Goal: Entertainment & Leisure: Browse casually

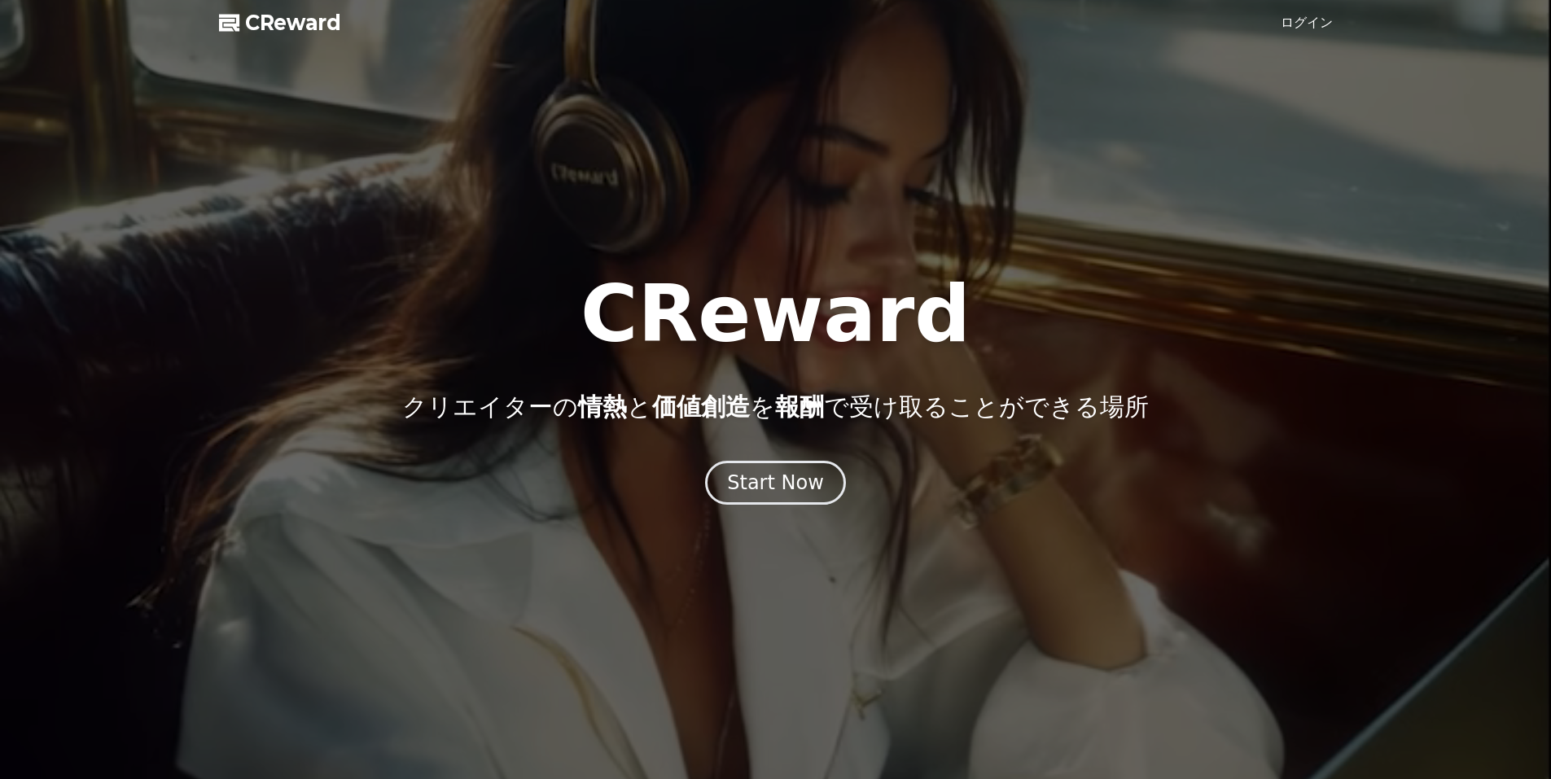
click at [1324, 27] on link "ログイン" at bounding box center [1306, 23] width 52 height 20
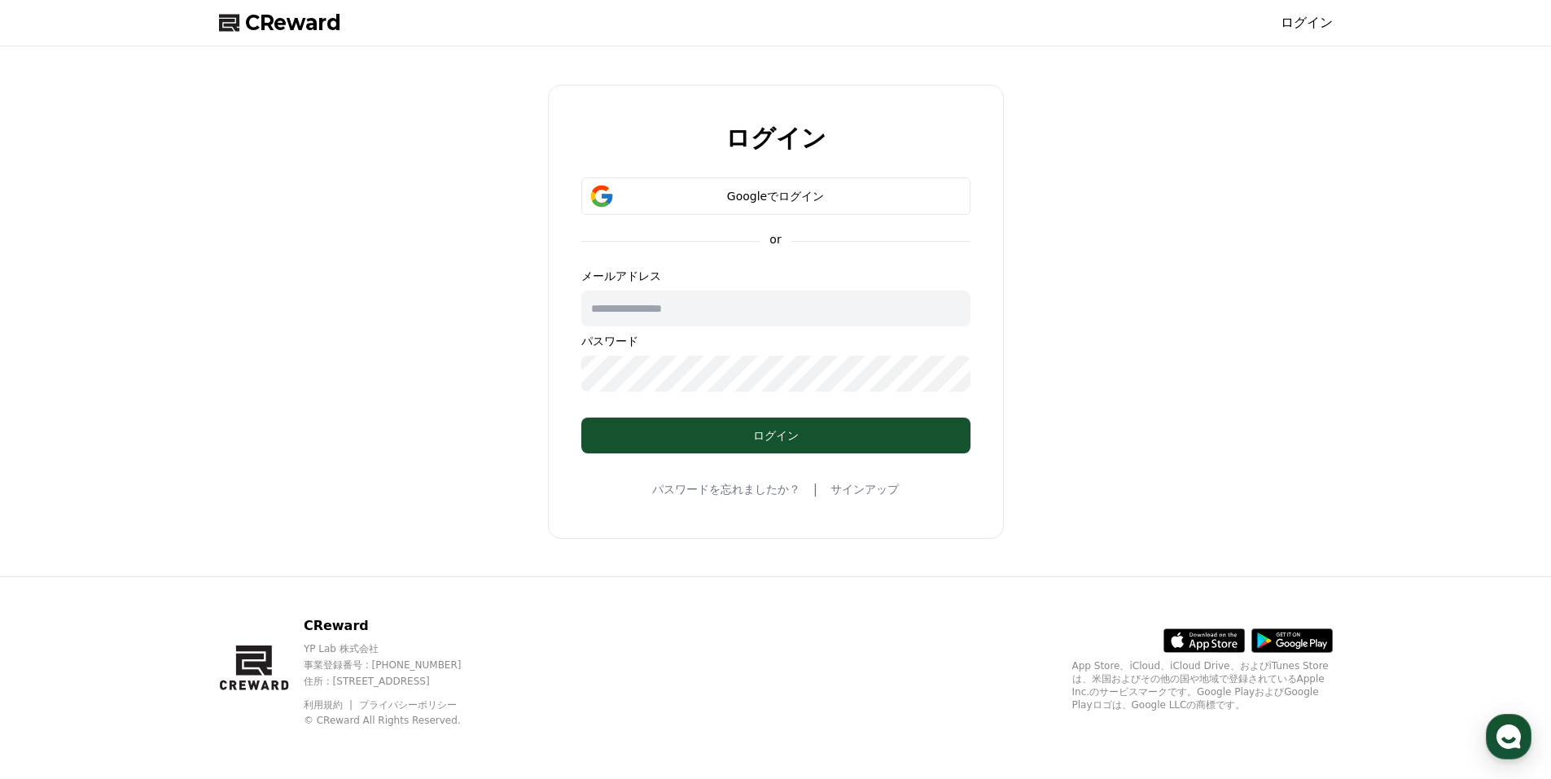
click at [837, 288] on div "メールアドレス パスワード" at bounding box center [775, 330] width 389 height 124
click at [838, 293] on input "text" at bounding box center [775, 309] width 389 height 36
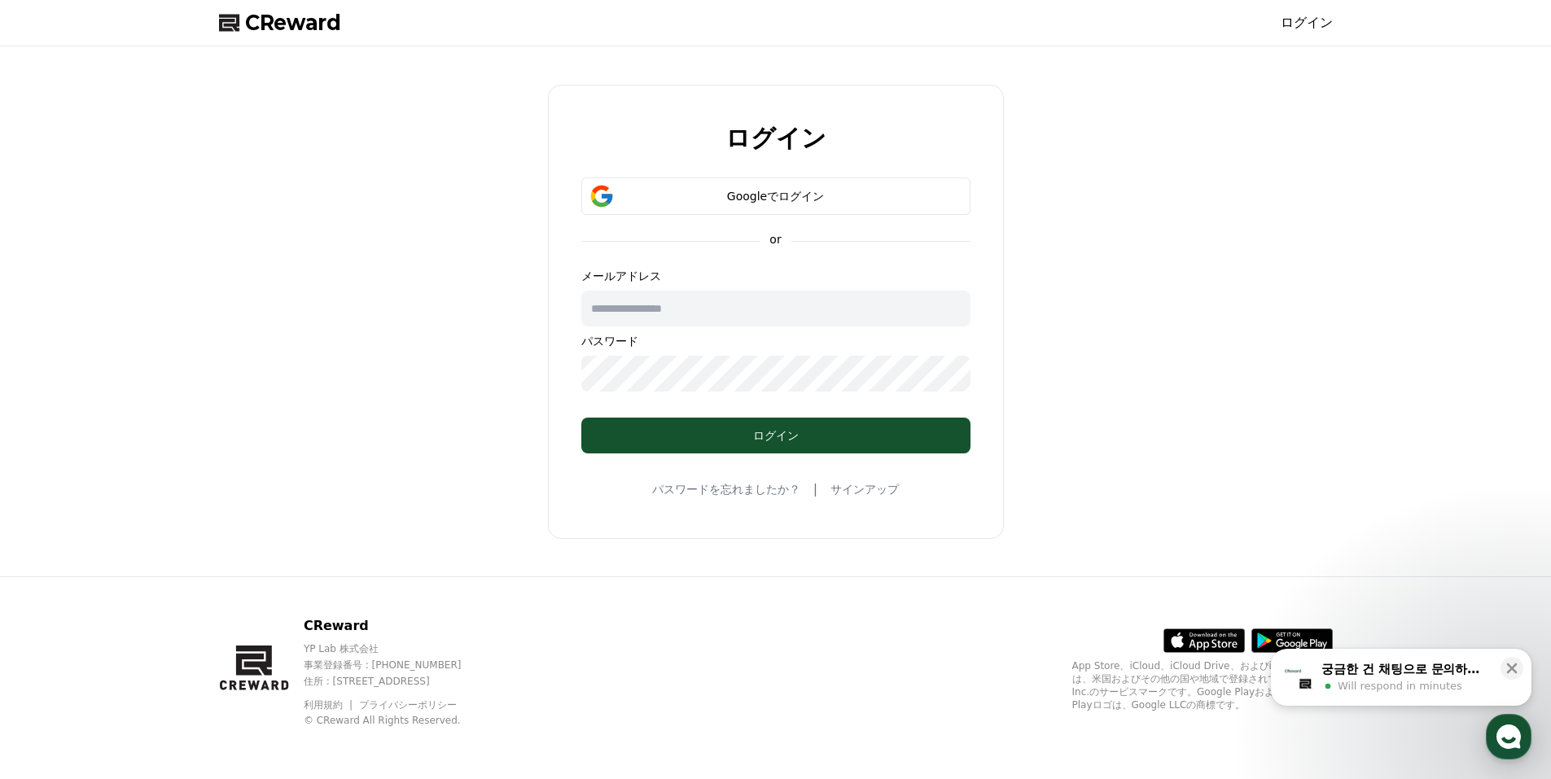
type input "**********"
click at [737, 311] on input "**********" at bounding box center [775, 309] width 389 height 36
click at [786, 204] on button "Googleでログイン" at bounding box center [775, 195] width 389 height 37
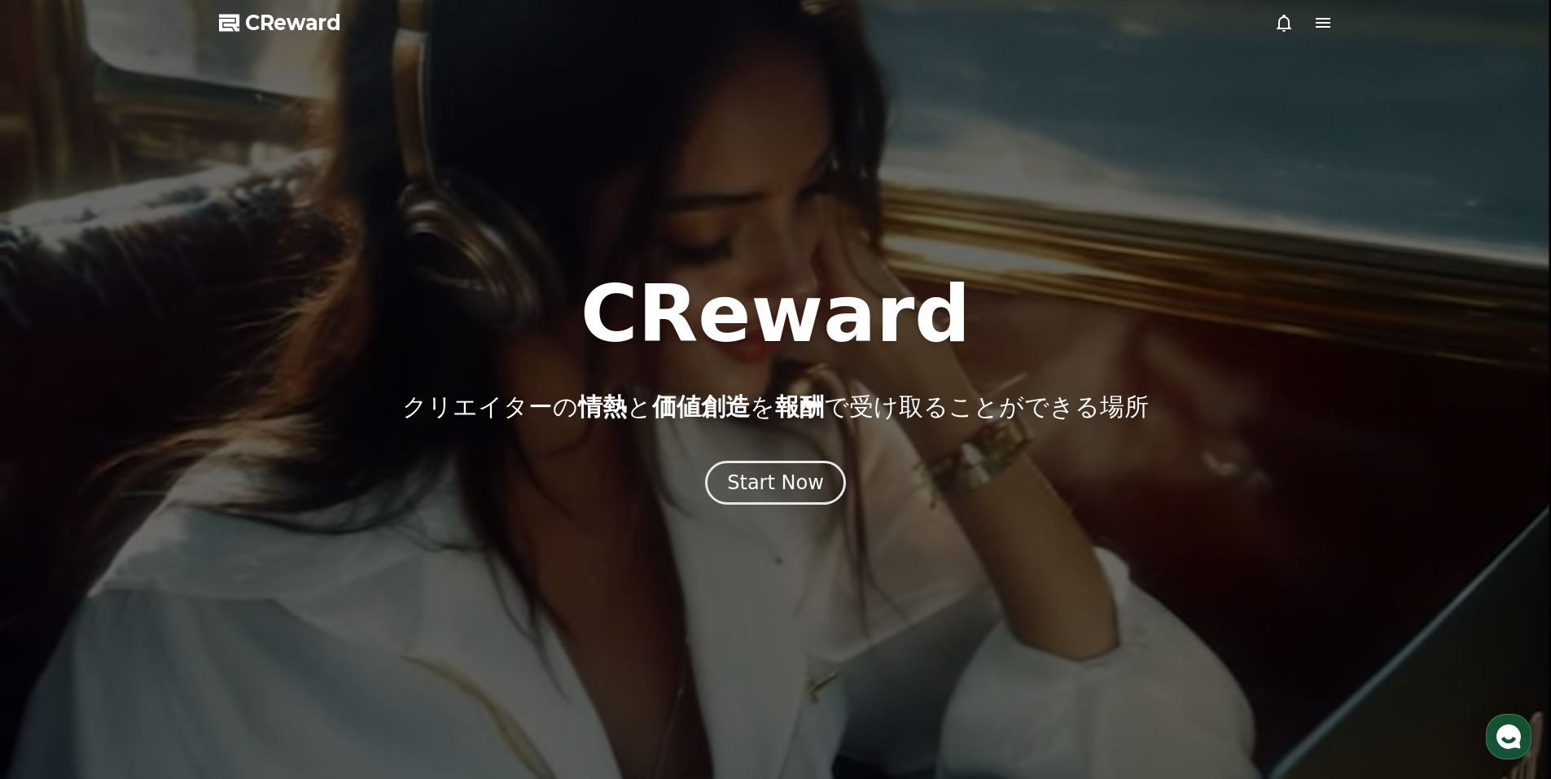
click at [1325, 22] on icon at bounding box center [1322, 23] width 15 height 10
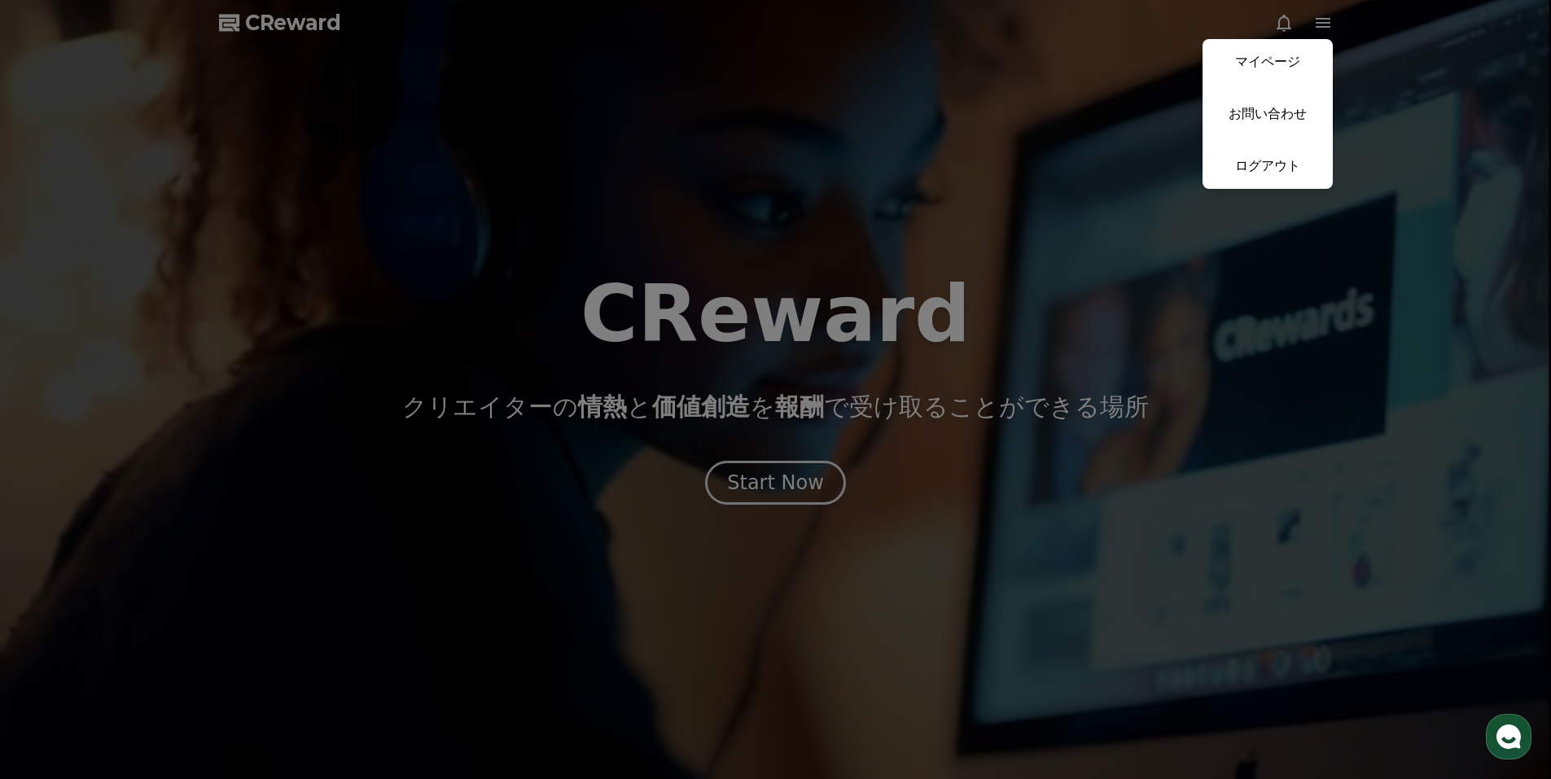
click at [934, 116] on button "close" at bounding box center [775, 389] width 1551 height 779
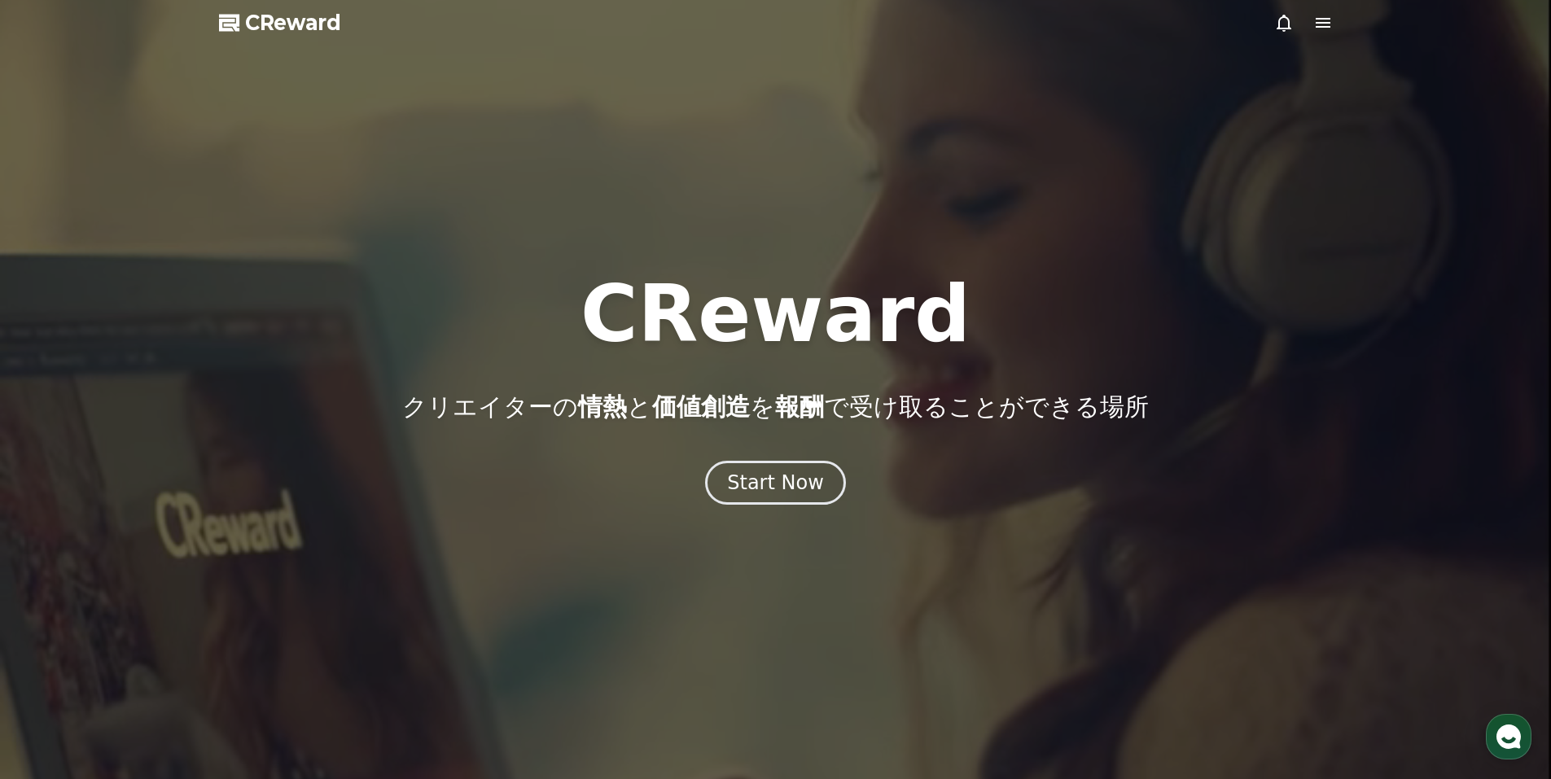
click at [1322, 21] on icon at bounding box center [1323, 23] width 20 height 20
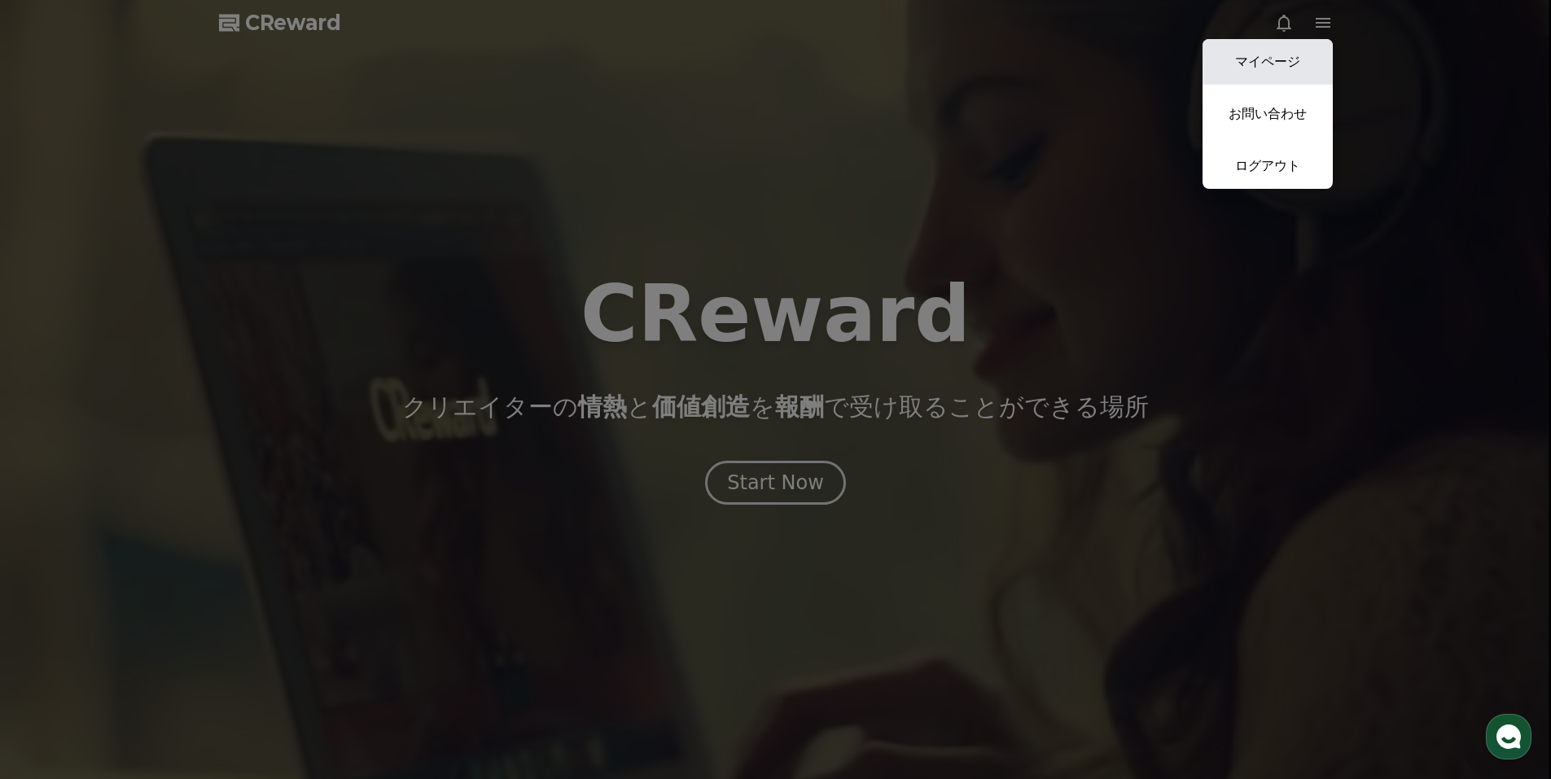
click at [1295, 64] on link "マイページ" at bounding box center [1267, 62] width 130 height 46
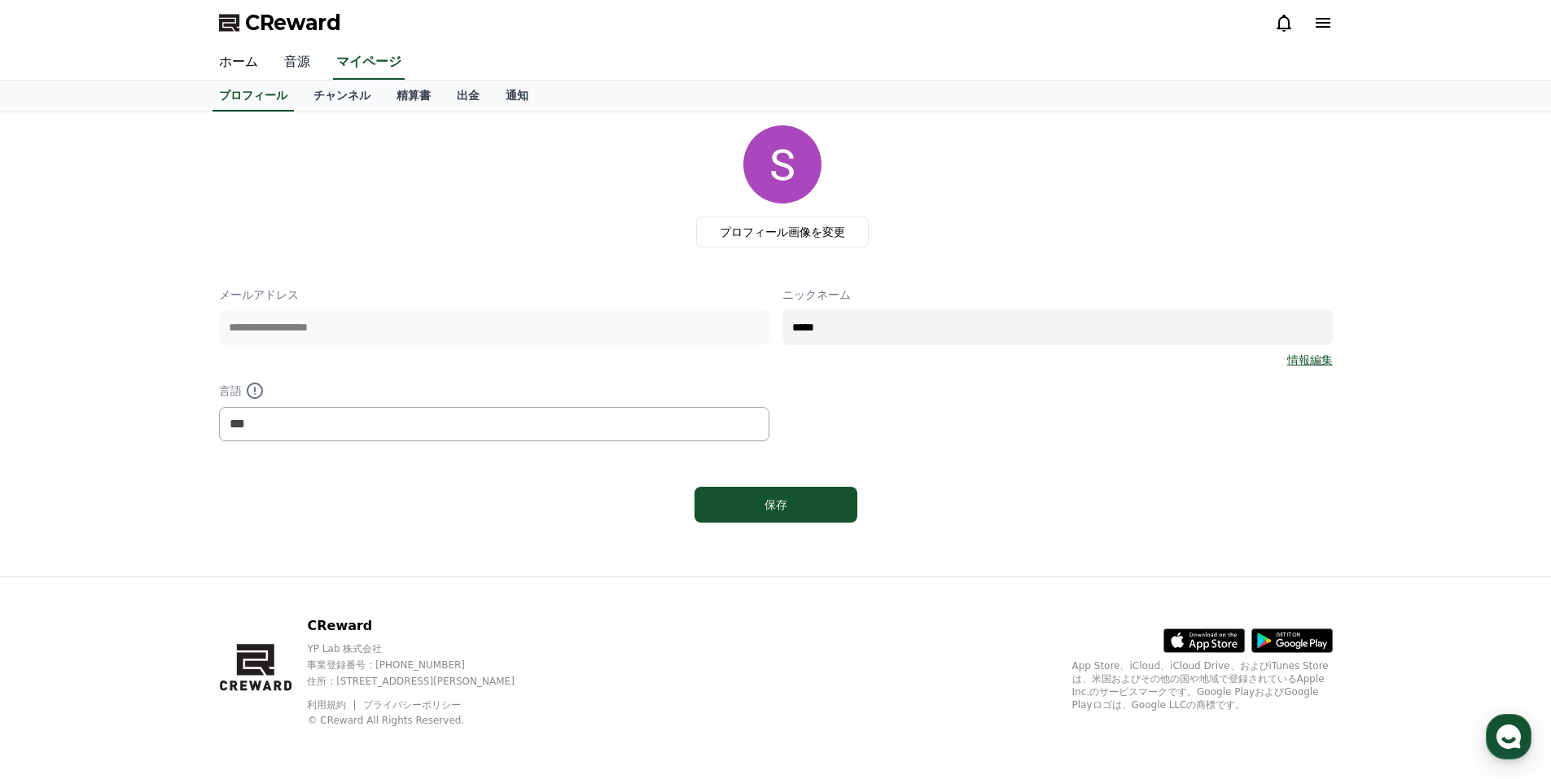
click at [300, 63] on link "音源" at bounding box center [297, 63] width 52 height 34
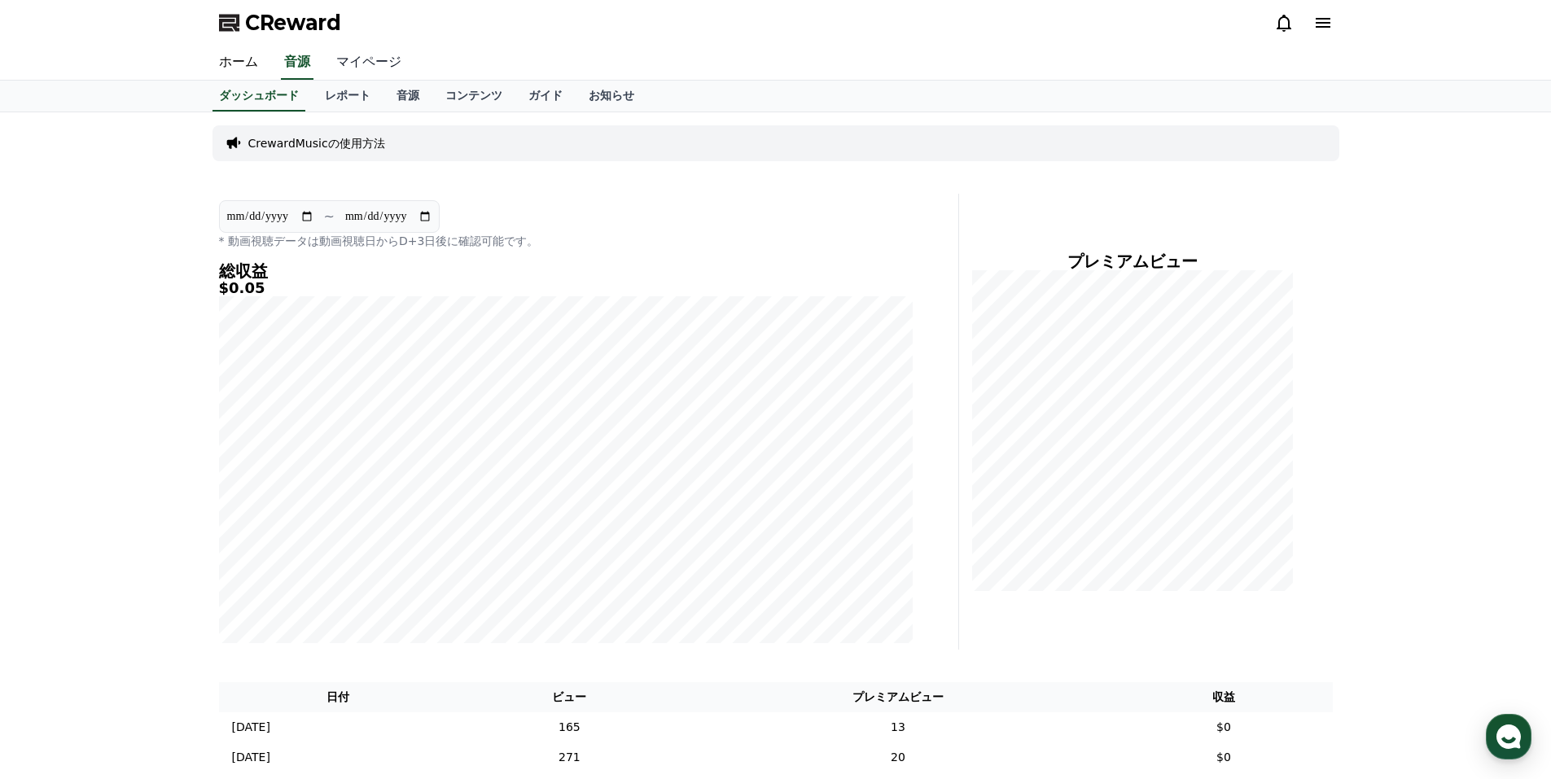
click at [356, 59] on link "マイページ" at bounding box center [368, 63] width 91 height 34
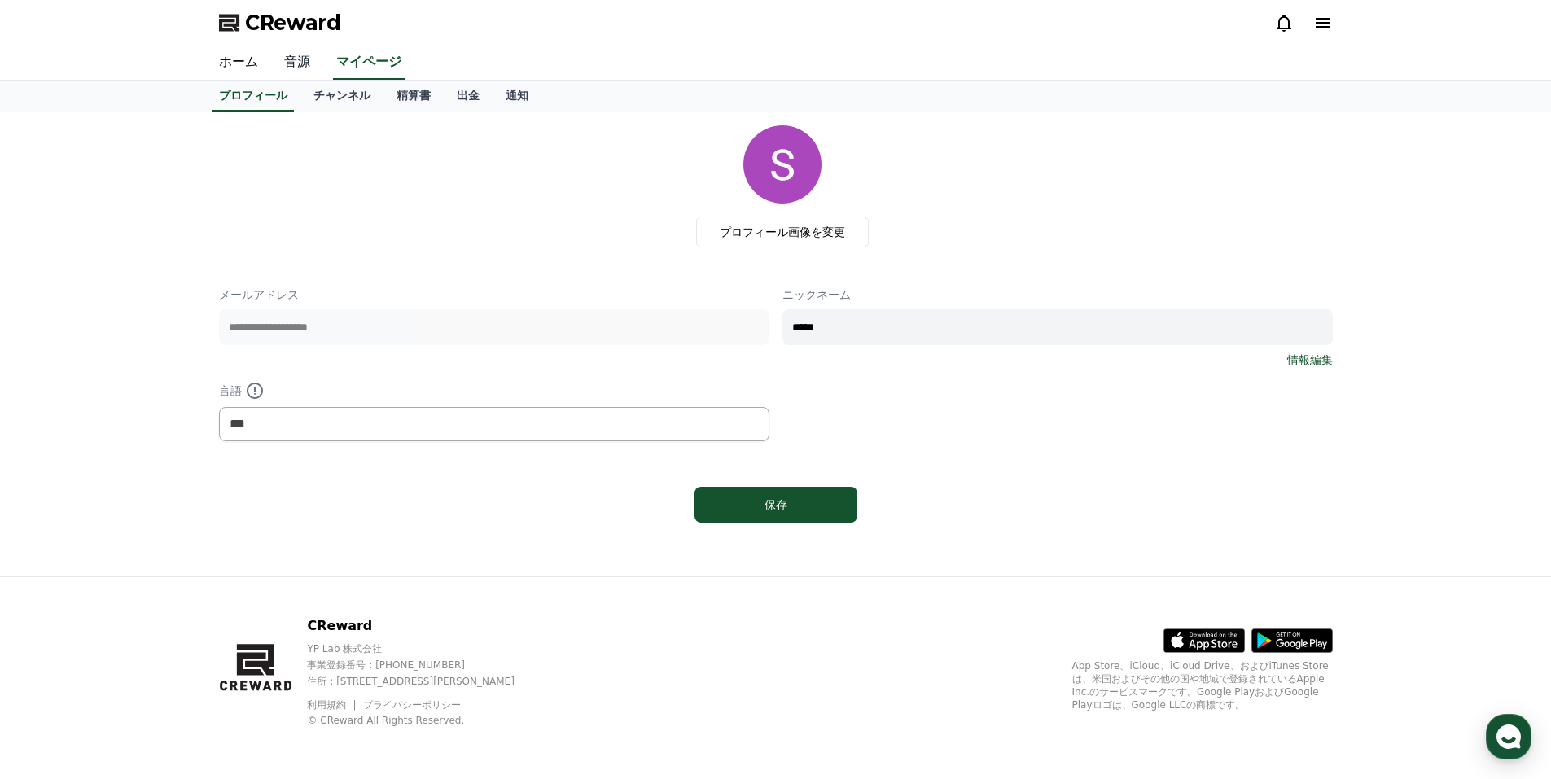
click at [299, 68] on link "音源" at bounding box center [297, 63] width 52 height 34
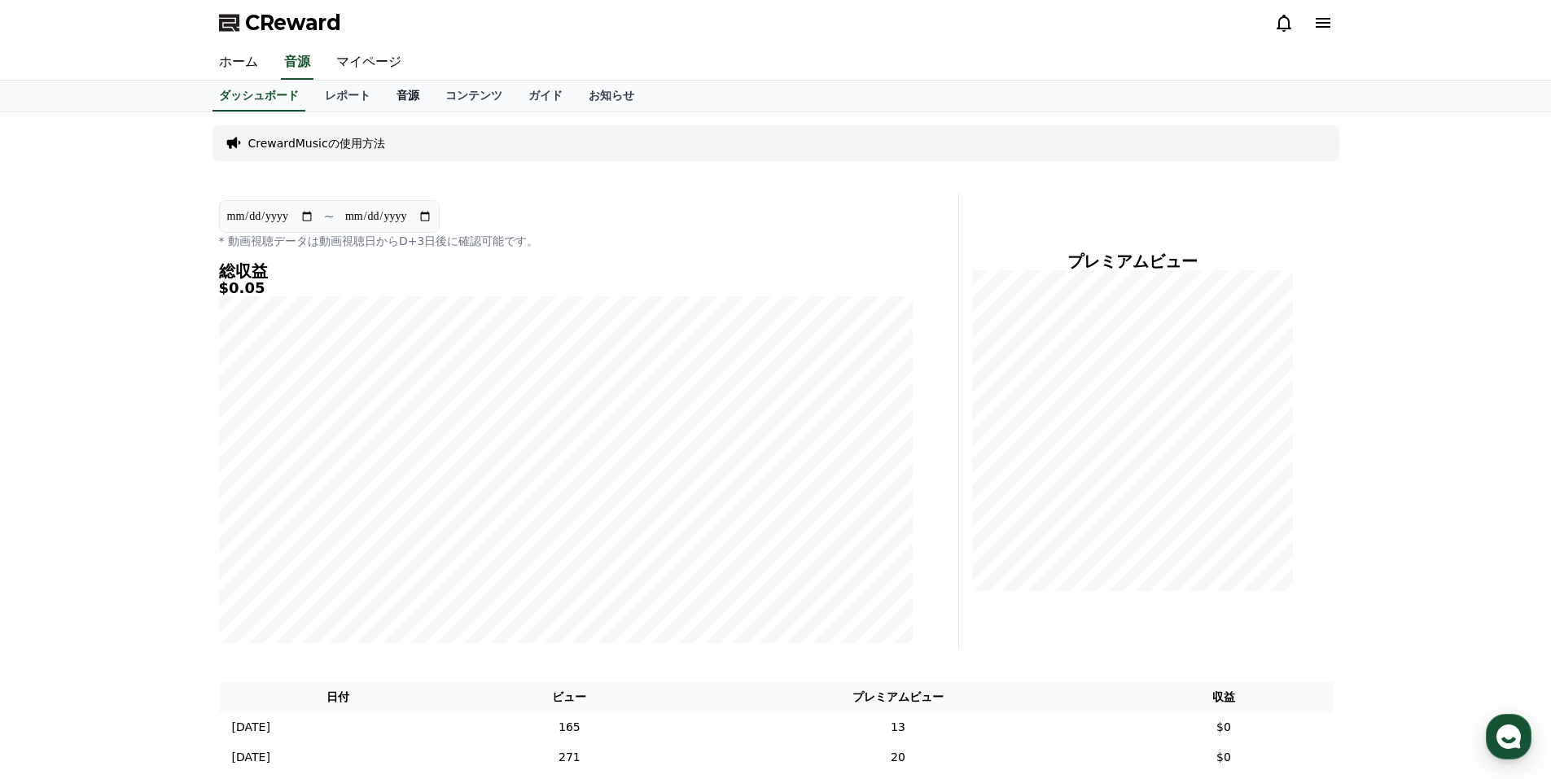
click at [383, 94] on link "音源" at bounding box center [407, 96] width 49 height 31
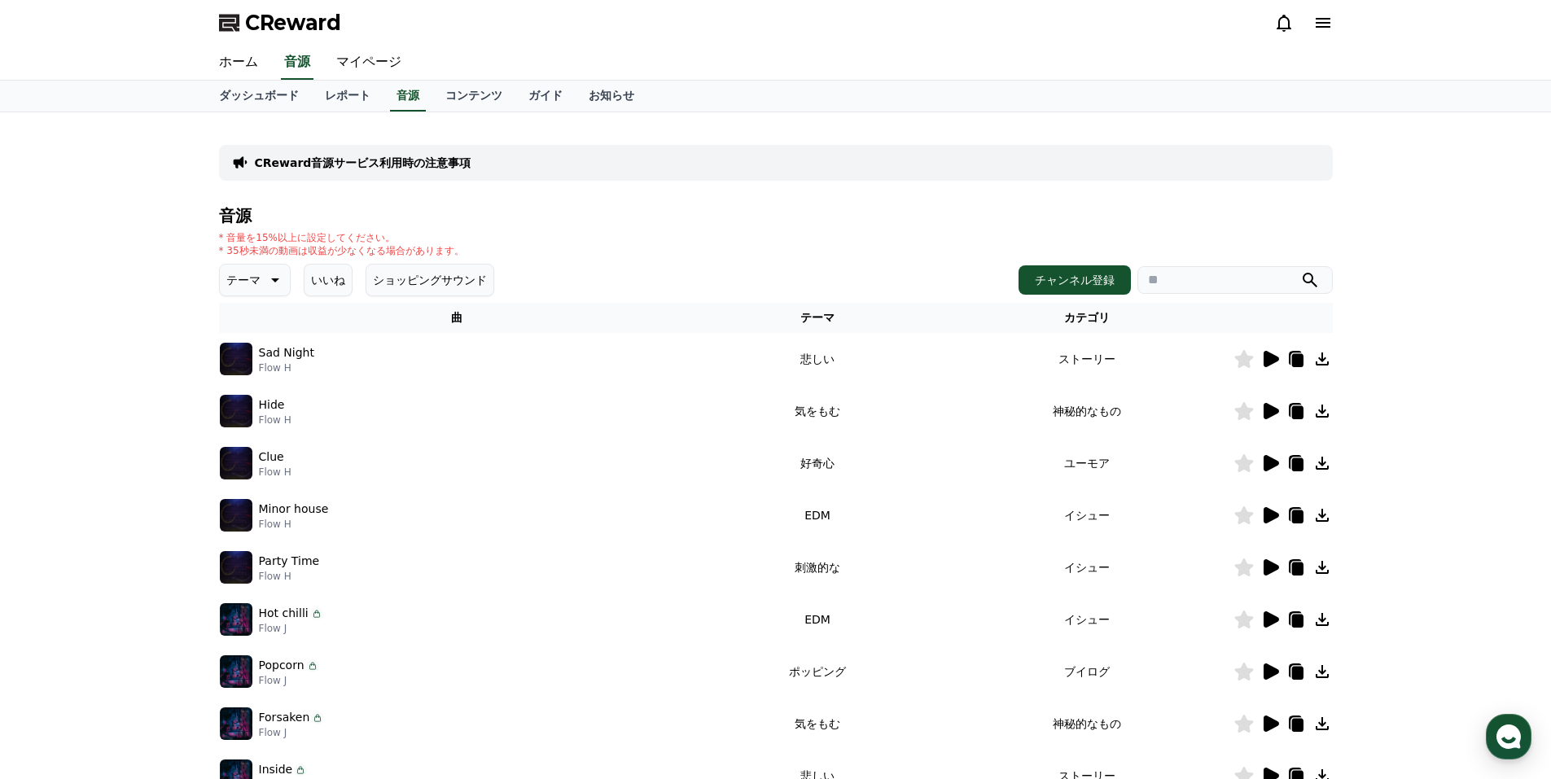
click at [1275, 354] on icon at bounding box center [1270, 359] width 20 height 20
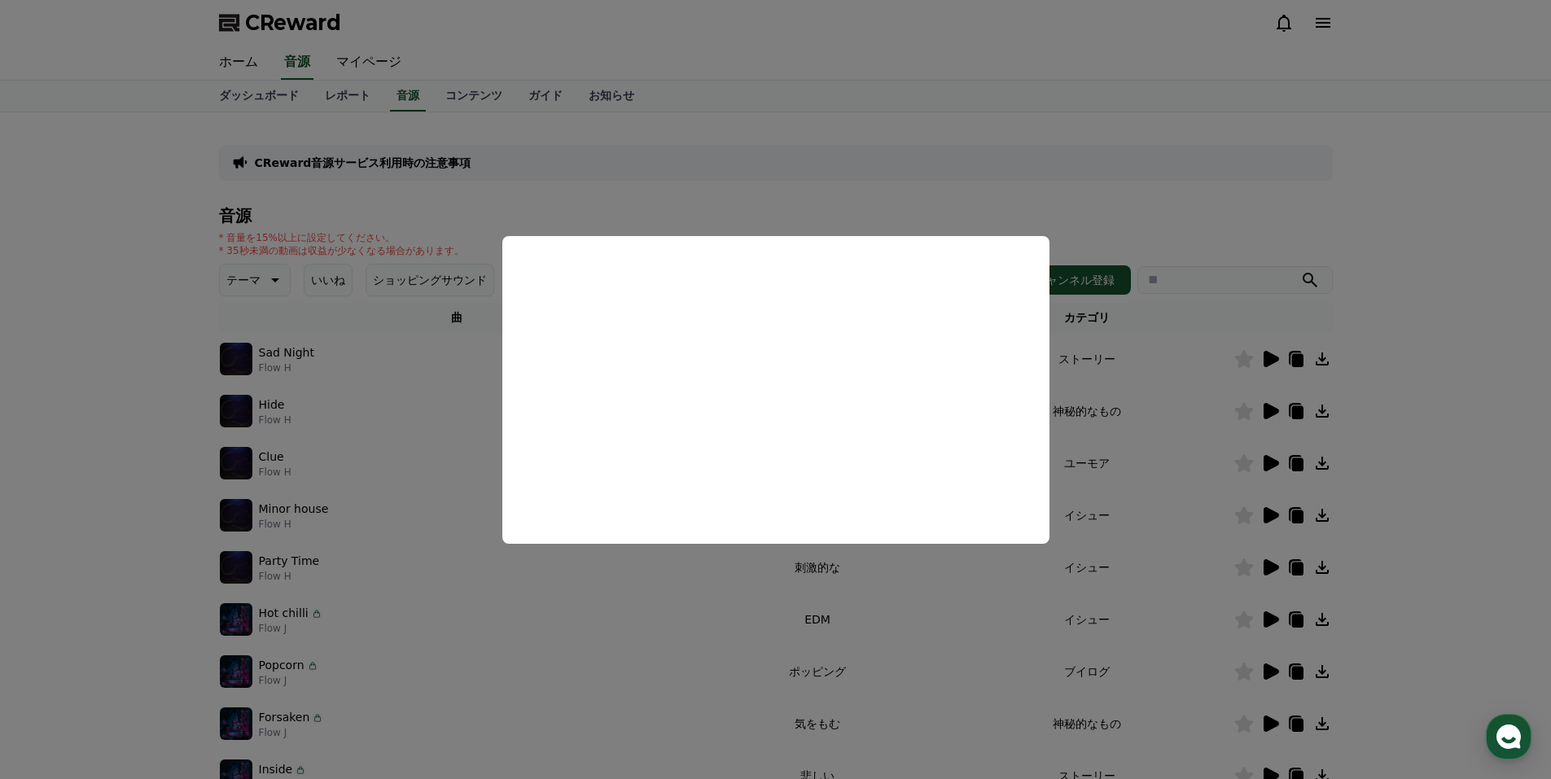
click at [1259, 415] on button "close modal" at bounding box center [775, 389] width 1551 height 779
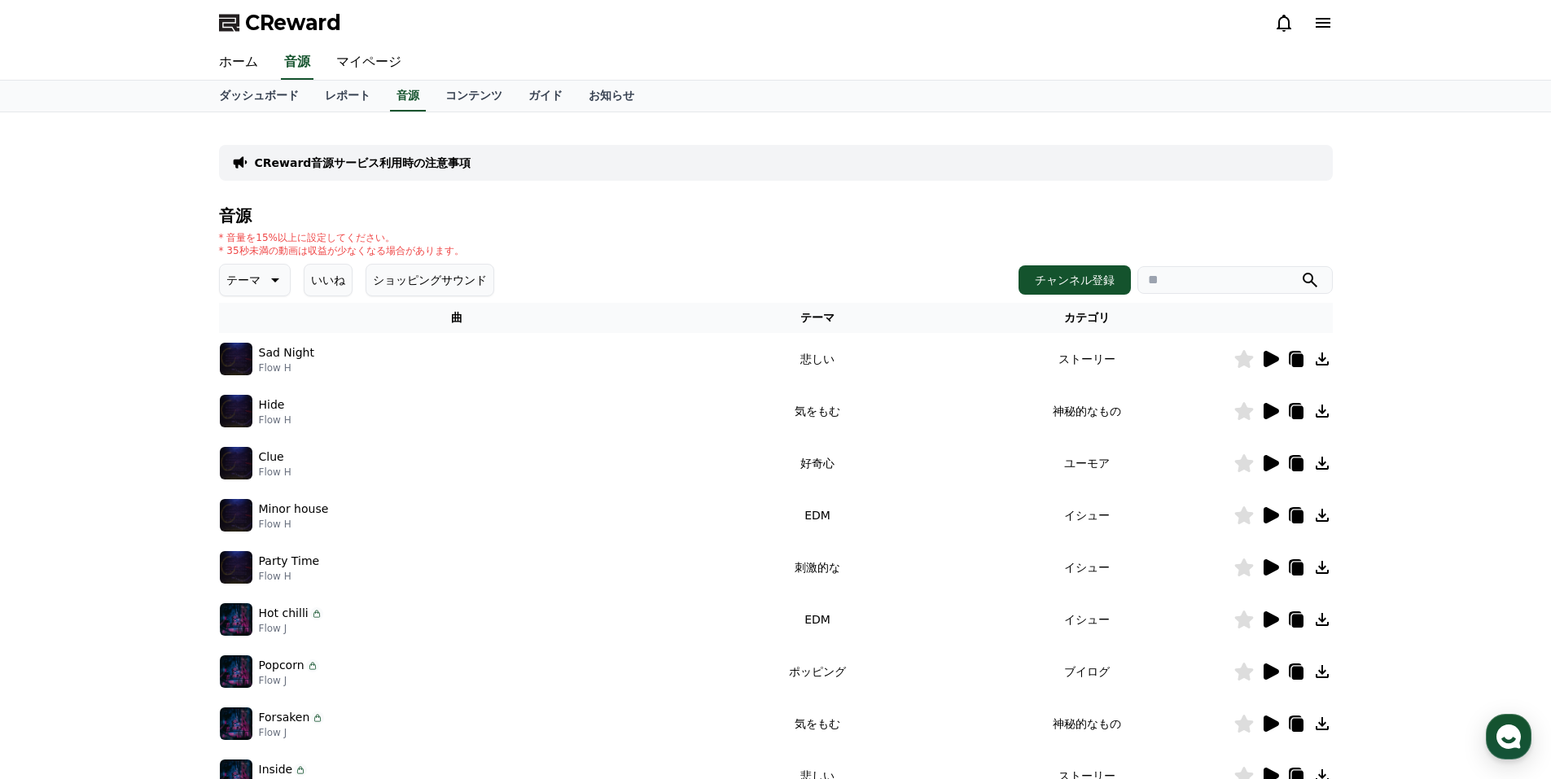
click at [1262, 411] on icon at bounding box center [1270, 411] width 20 height 20
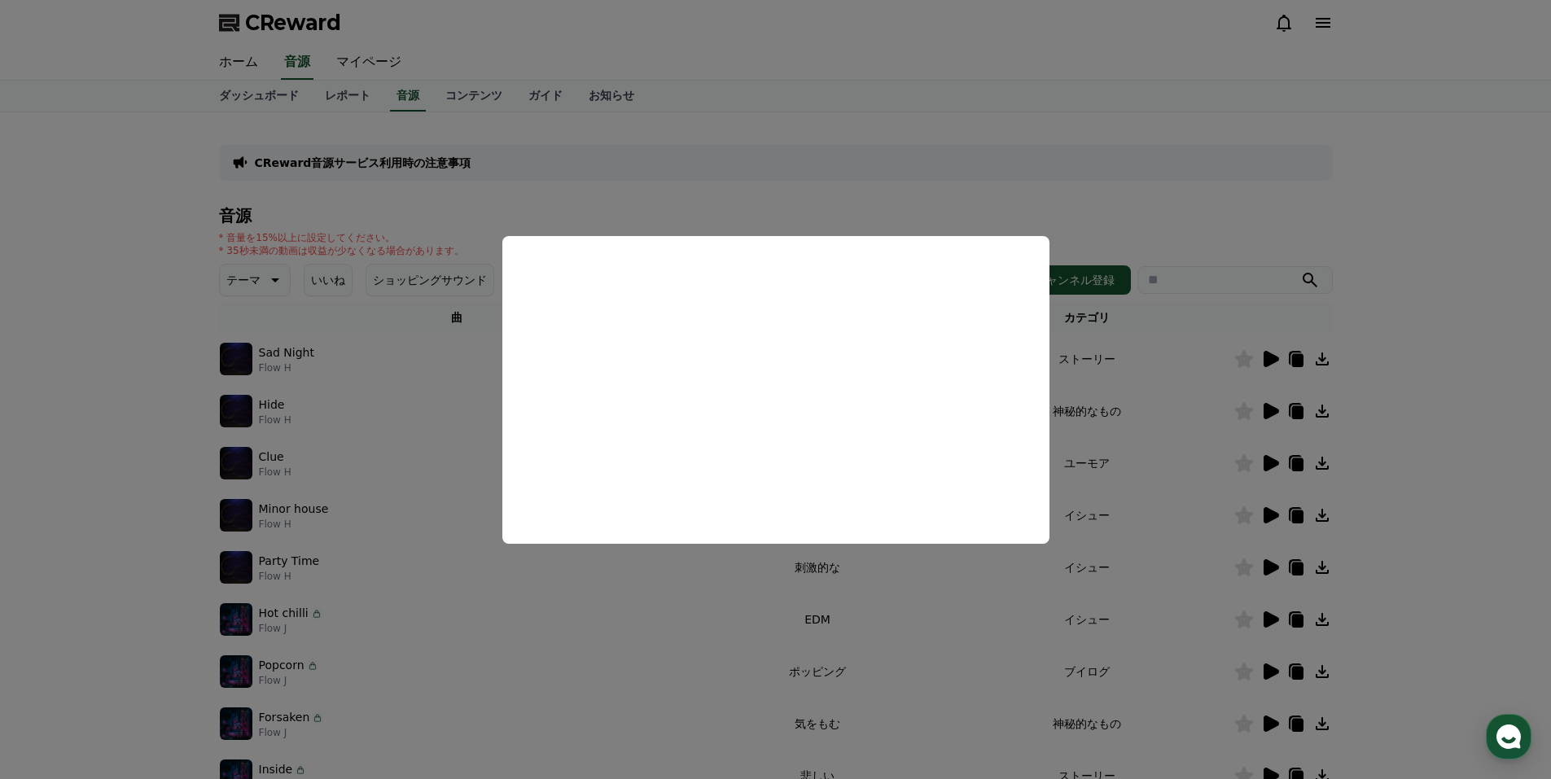
click at [833, 140] on button "close modal" at bounding box center [775, 389] width 1551 height 779
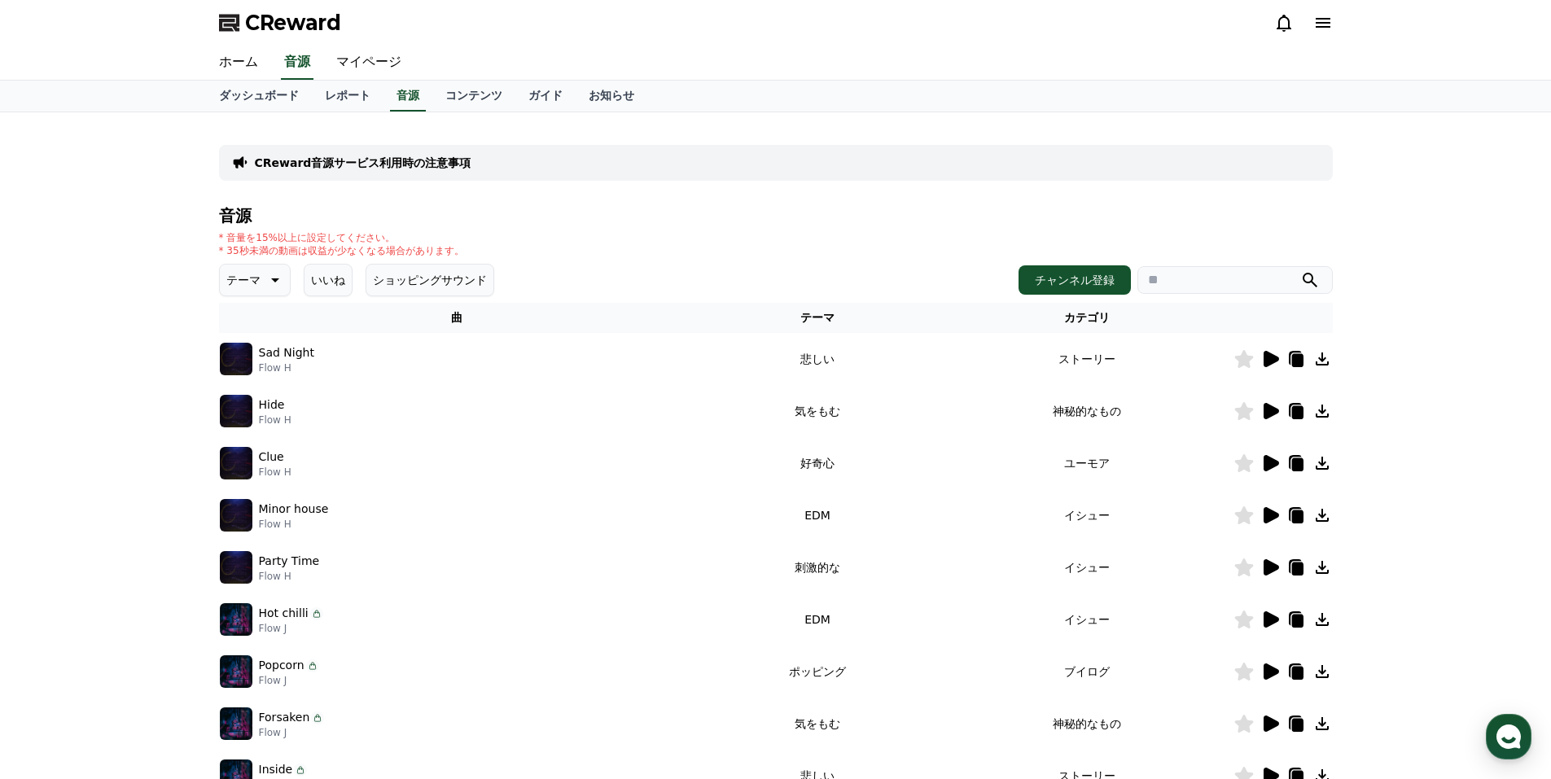
click at [311, 271] on button "いいね" at bounding box center [328, 280] width 49 height 33
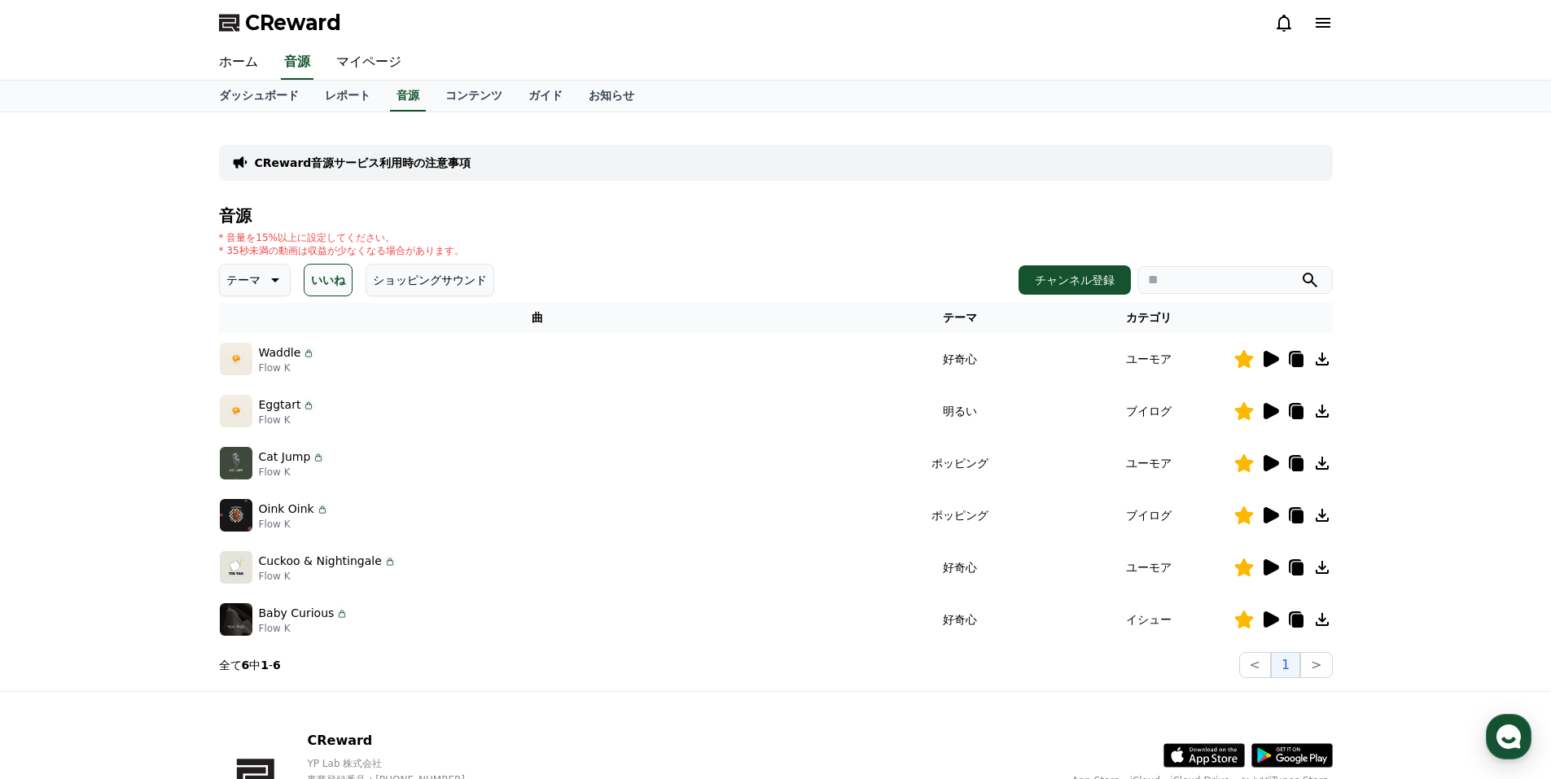
click at [1267, 356] on icon at bounding box center [1270, 359] width 15 height 16
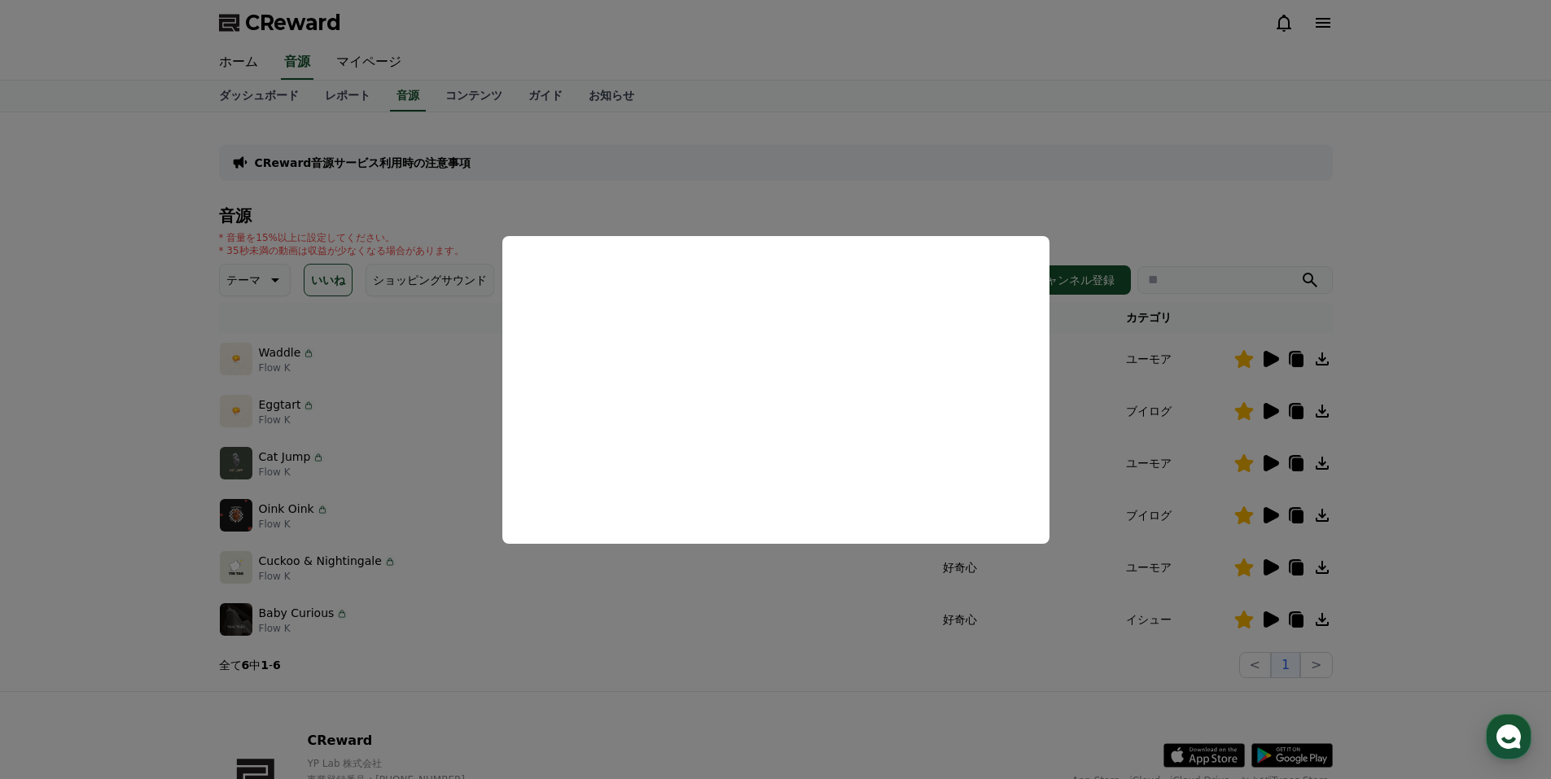
click at [1267, 405] on button "close modal" at bounding box center [775, 389] width 1551 height 779
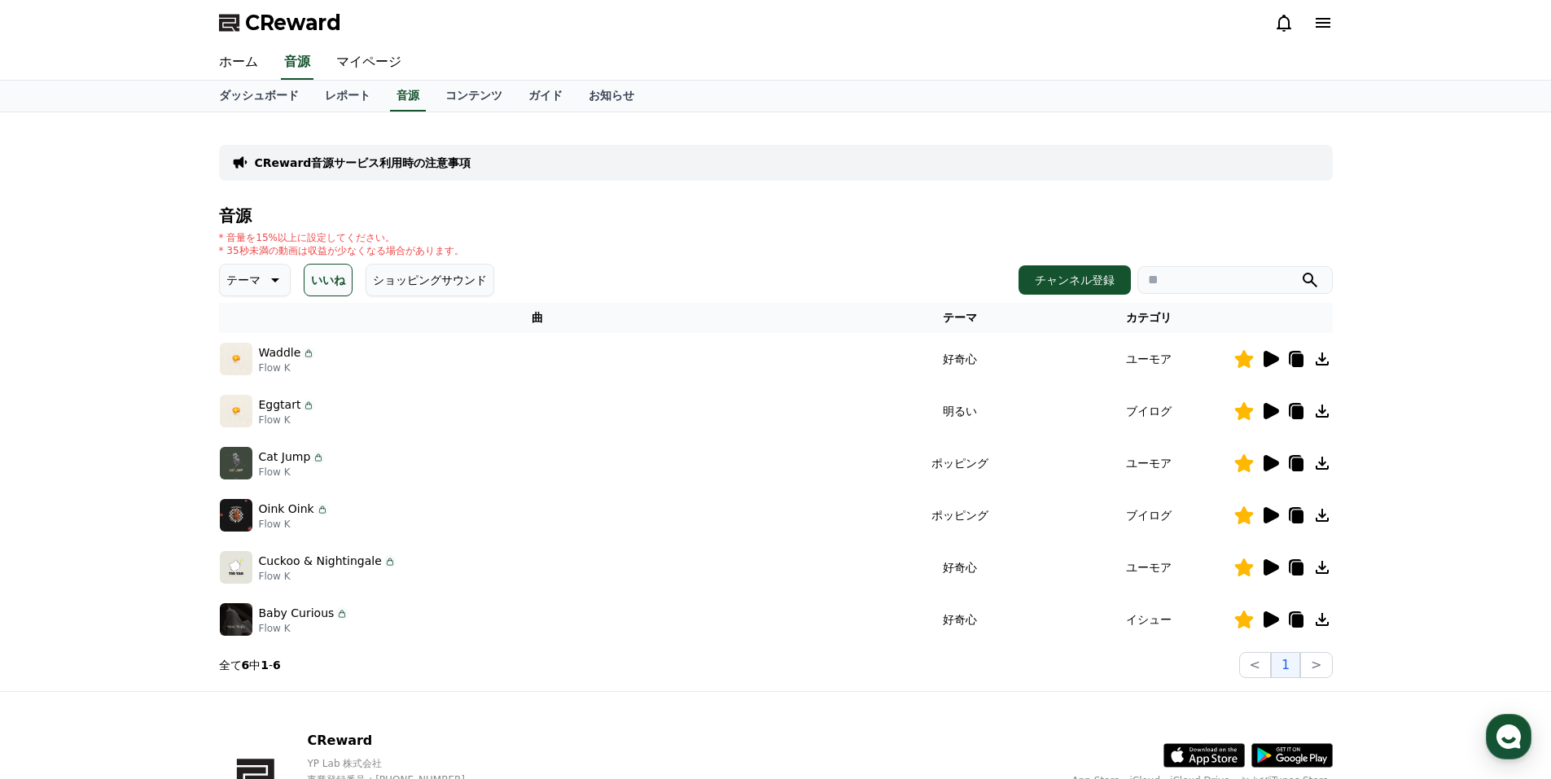
click at [1267, 412] on icon at bounding box center [1270, 411] width 15 height 16
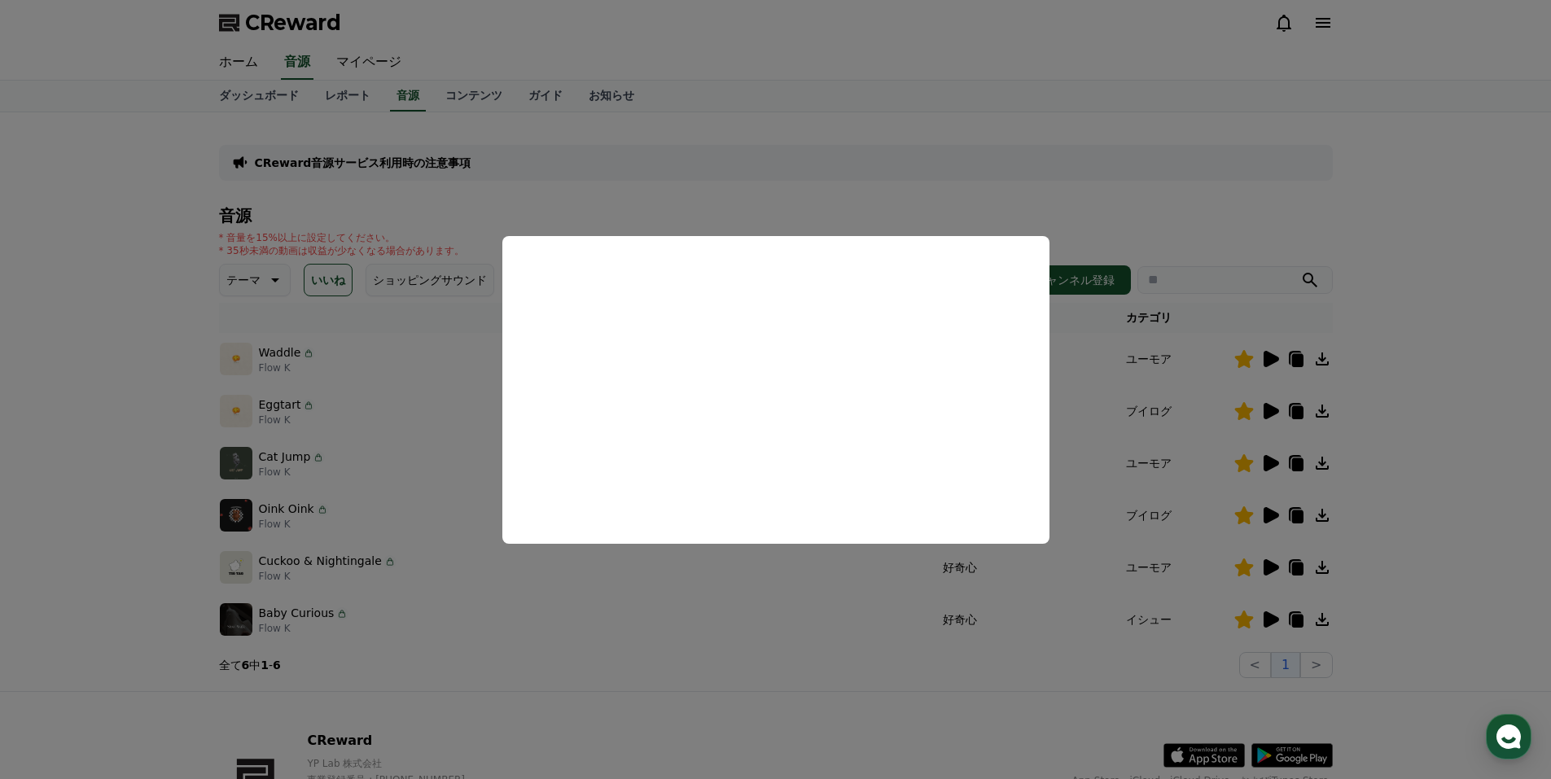
click at [1109, 387] on button "close modal" at bounding box center [775, 389] width 1551 height 779
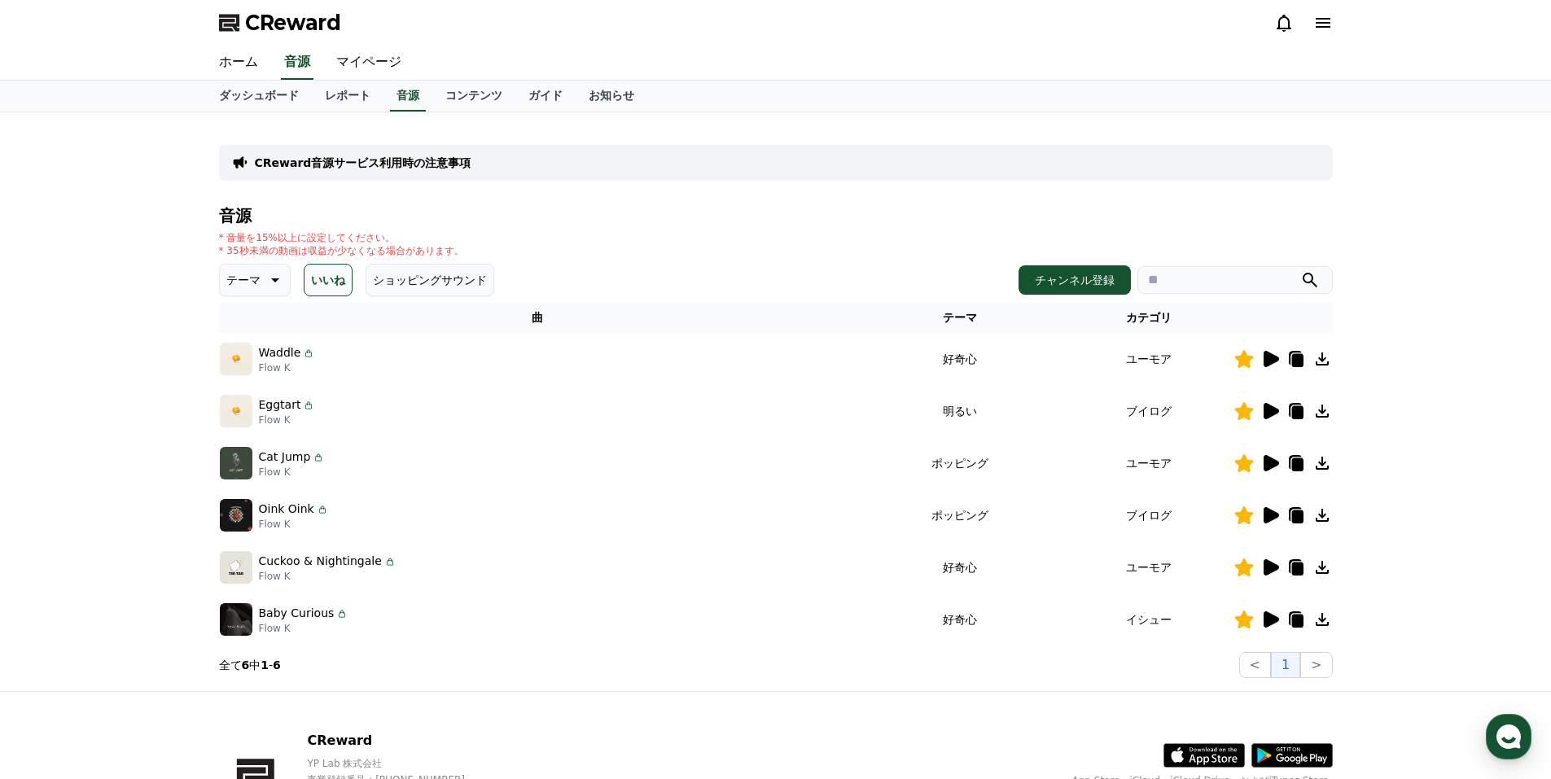
click at [1265, 460] on icon at bounding box center [1270, 463] width 15 height 16
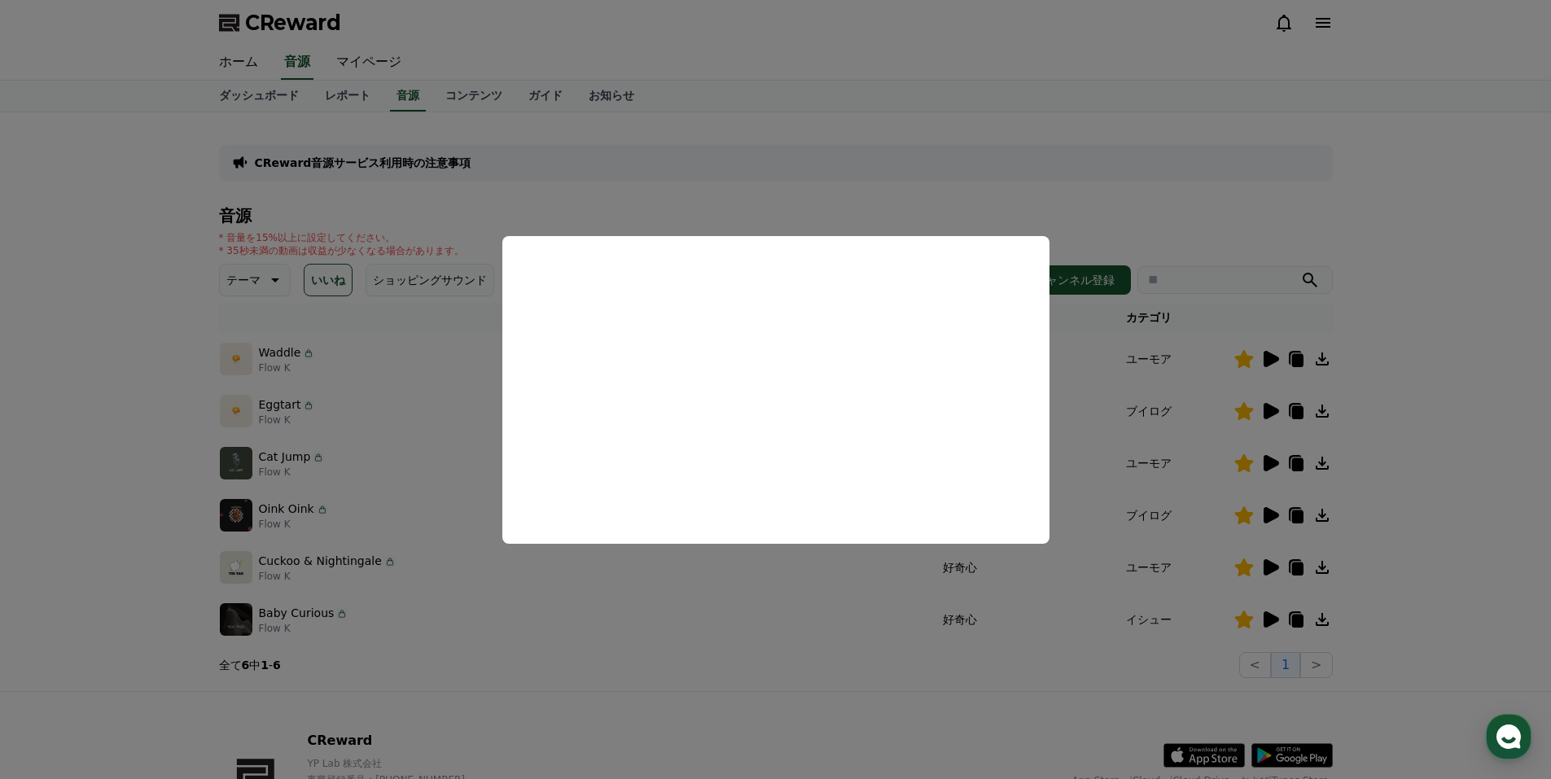
click at [1385, 164] on button "close modal" at bounding box center [775, 389] width 1551 height 779
